Goal: Task Accomplishment & Management: Manage account settings

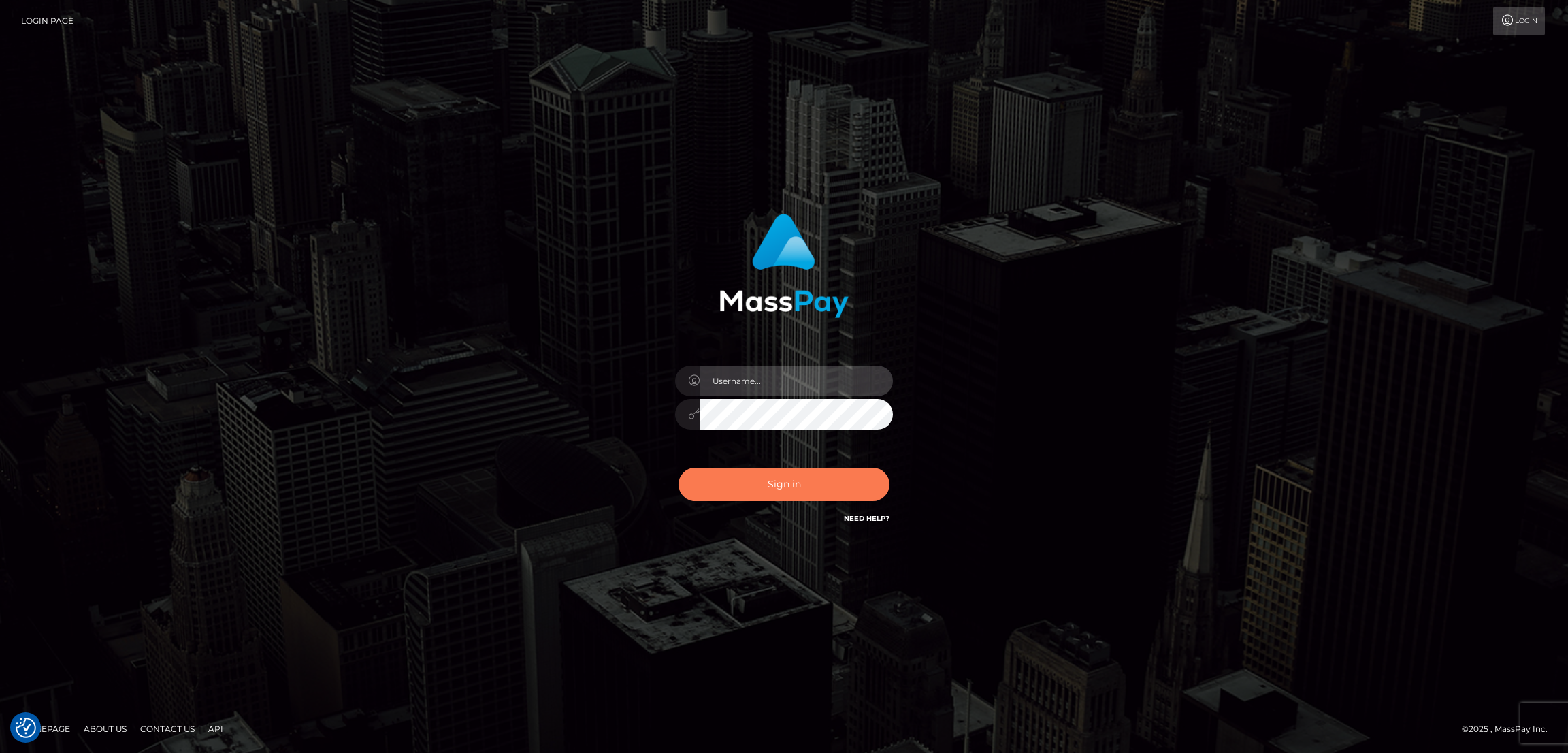
type input "by.es2"
click at [765, 477] on button "Sign in" at bounding box center [784, 485] width 211 height 33
type input "by.es2"
click at [765, 477] on button "Sign in" at bounding box center [784, 485] width 211 height 33
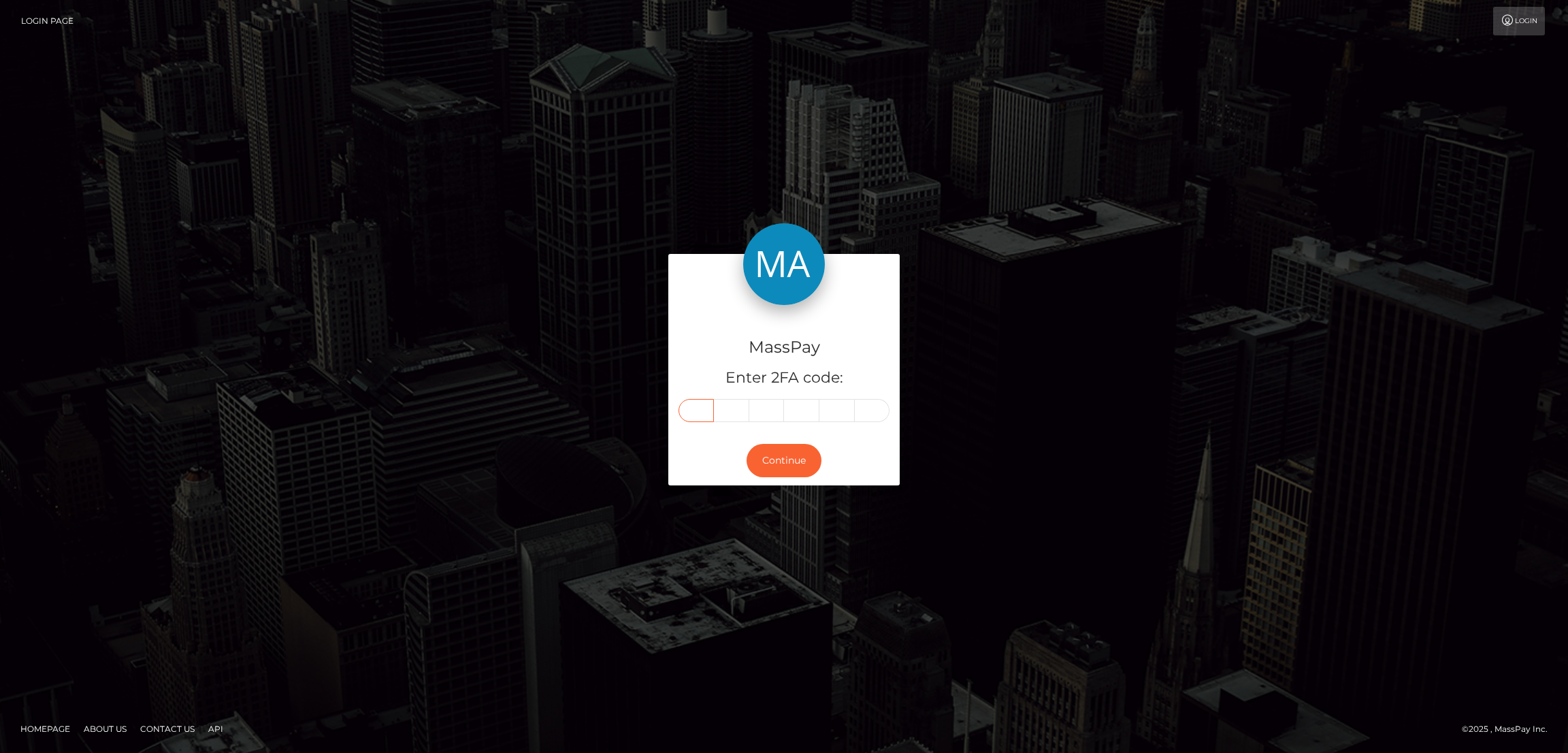
click at [701, 416] on input "text" at bounding box center [696, 410] width 36 height 23
paste input "2"
type input "2"
type input "6"
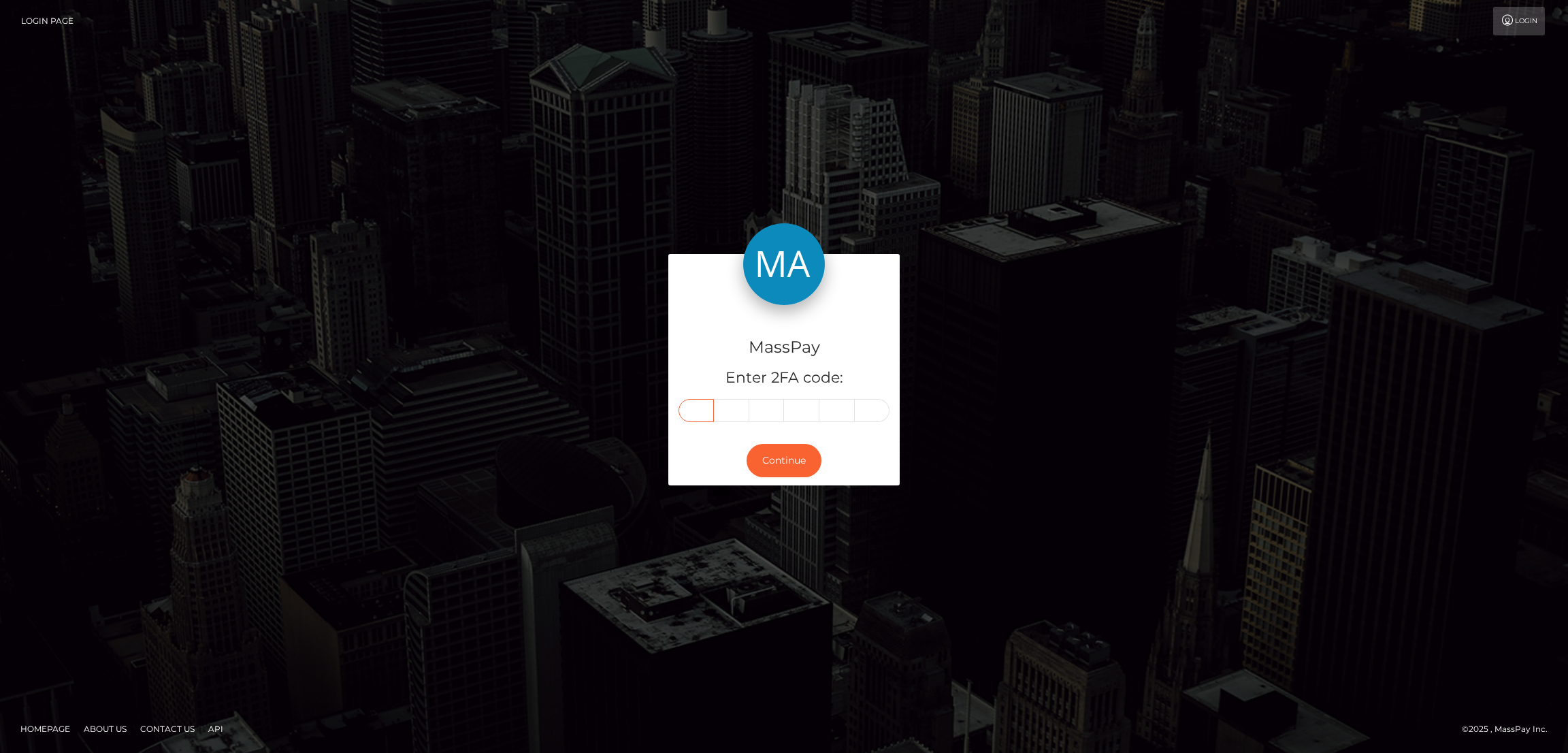
type input "2"
type input "9"
type input "7"
click at [765, 454] on button "Continue" at bounding box center [784, 461] width 75 height 33
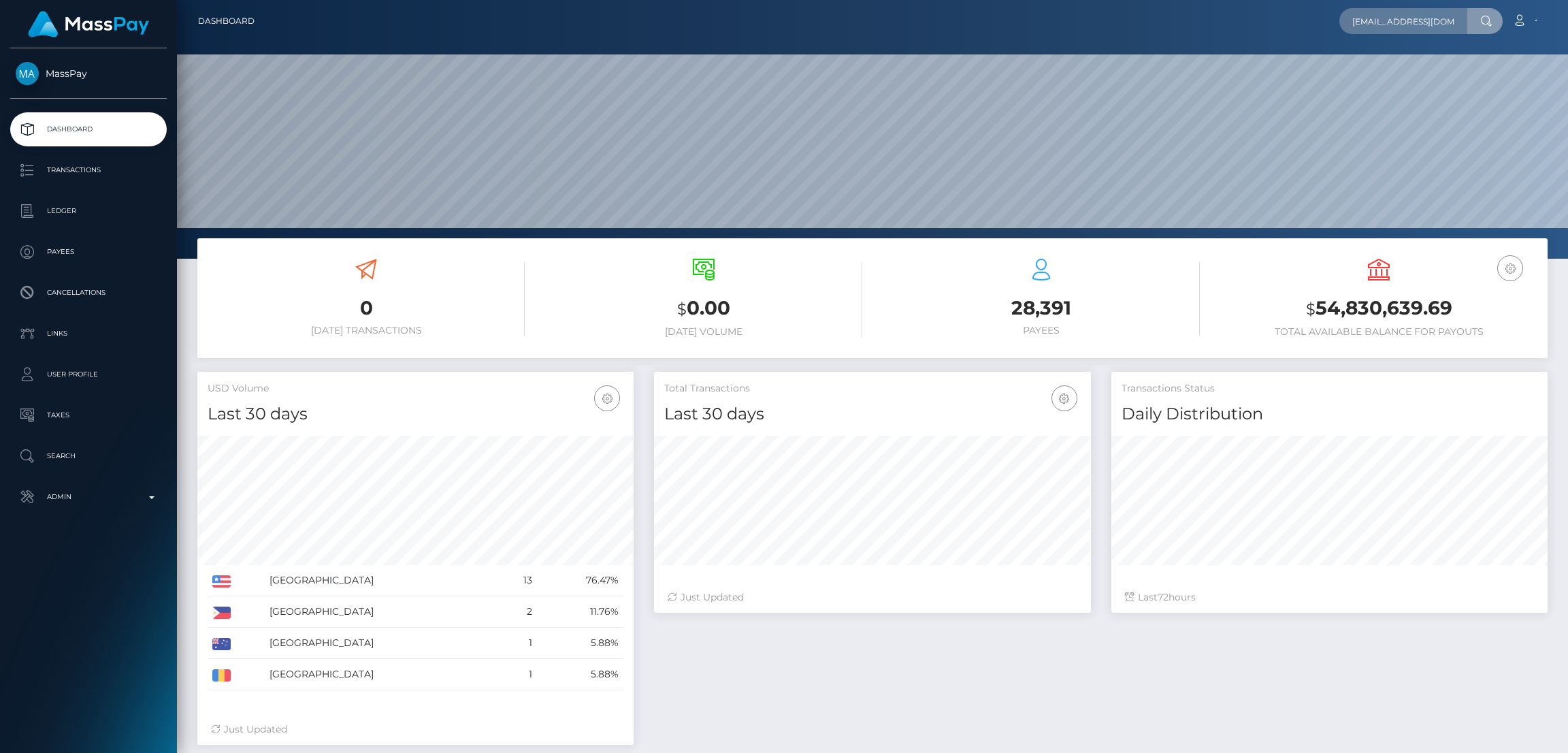
scroll to position [0, 21]
type input "takaramisao6969@gmail.com"
click at [1391, 70] on link "ngan thi nguyen" at bounding box center [1403, 70] width 127 height 25
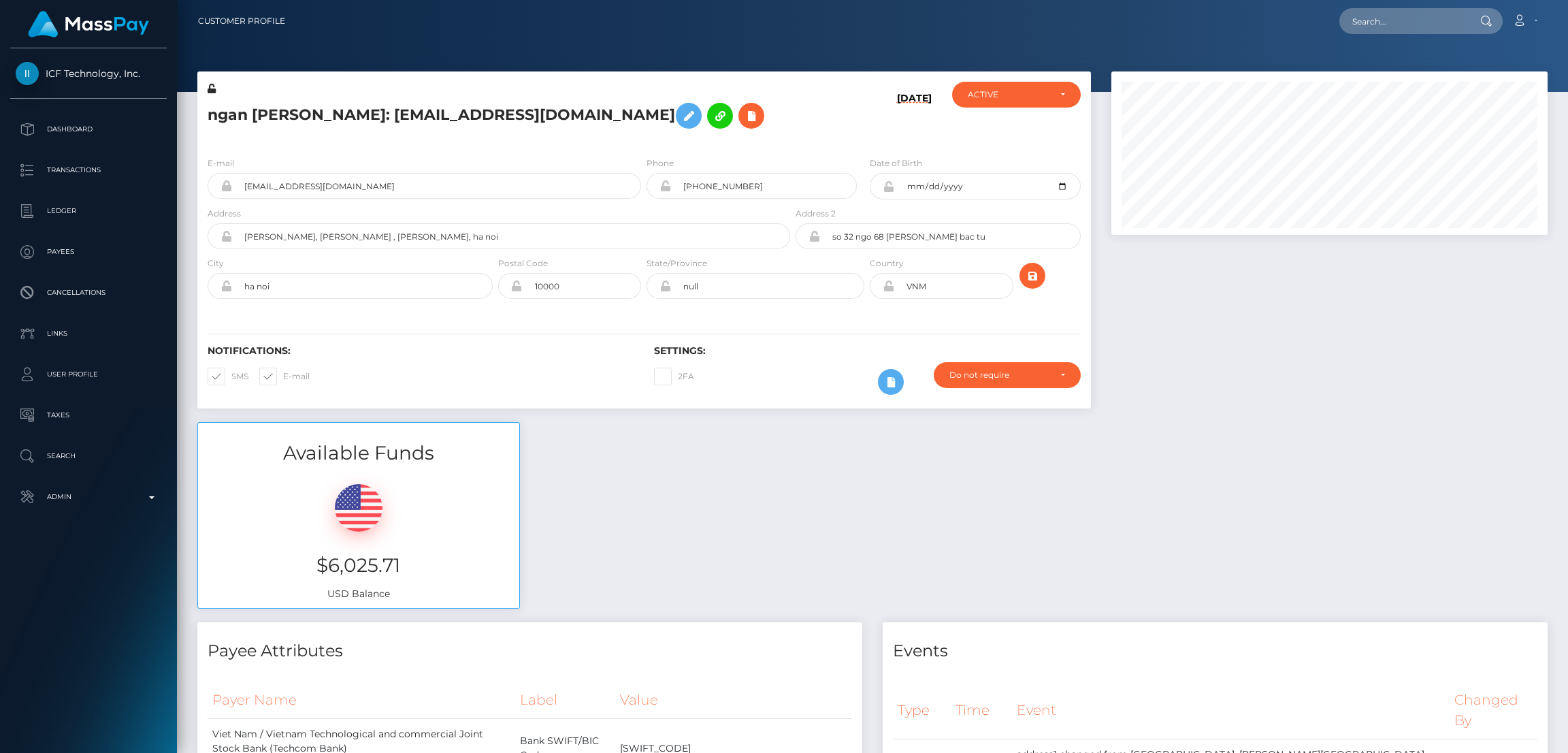
scroll to position [163, 436]
